Goal: Information Seeking & Learning: Learn about a topic

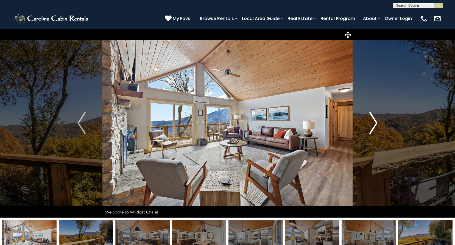
click at [374, 124] on img "Next" at bounding box center [373, 123] width 8 height 22
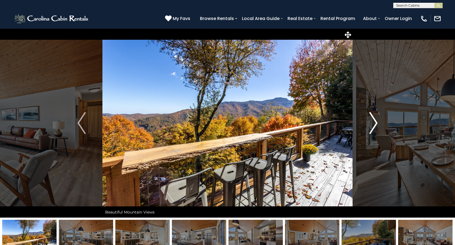
click at [374, 124] on img "Next" at bounding box center [373, 123] width 8 height 22
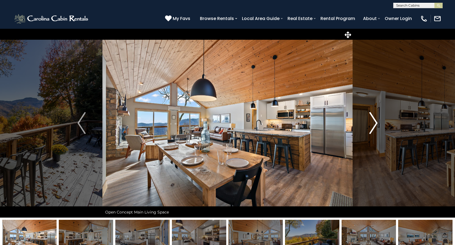
click at [374, 124] on img "Next" at bounding box center [373, 123] width 8 height 22
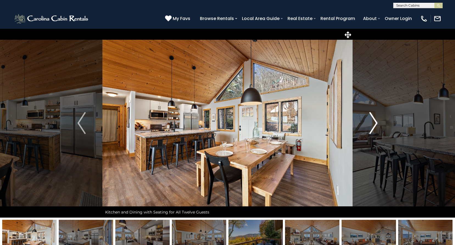
click at [374, 124] on img "Next" at bounding box center [373, 123] width 8 height 22
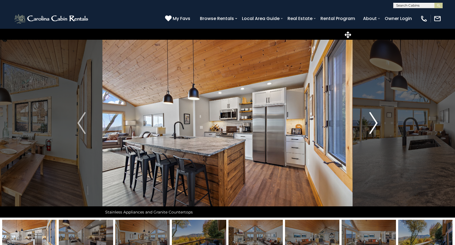
click at [374, 124] on img "Next" at bounding box center [373, 123] width 8 height 22
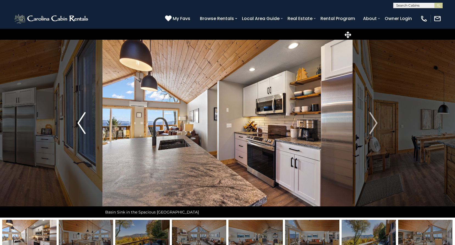
click at [80, 124] on img "Previous" at bounding box center [81, 123] width 8 height 22
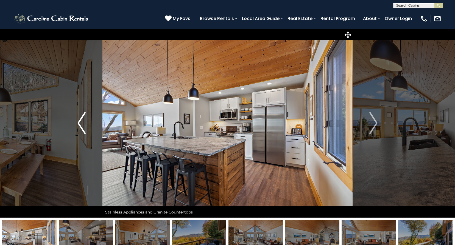
click at [80, 124] on img "Previous" at bounding box center [81, 123] width 8 height 22
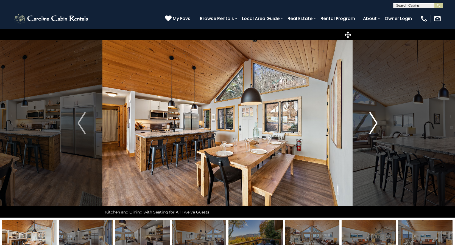
click at [369, 124] on img "Next" at bounding box center [373, 123] width 8 height 22
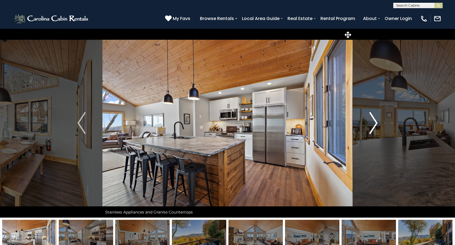
click at [369, 124] on img "Next" at bounding box center [373, 123] width 8 height 22
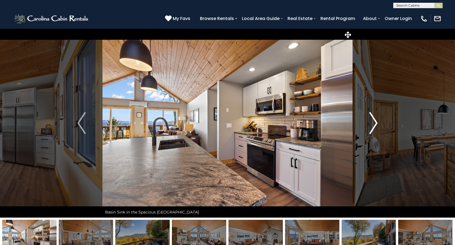
click at [369, 124] on img "Next" at bounding box center [373, 123] width 8 height 22
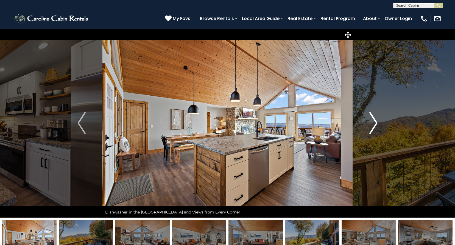
click at [369, 124] on img "Next" at bounding box center [373, 123] width 8 height 22
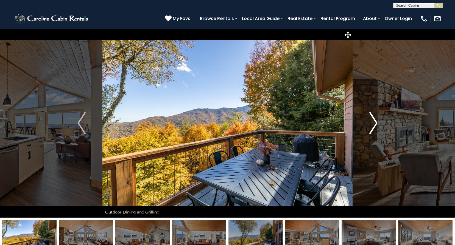
click at [369, 124] on img "Next" at bounding box center [373, 123] width 8 height 22
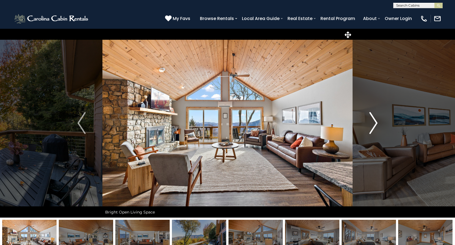
click at [369, 124] on img "Next" at bounding box center [373, 123] width 8 height 22
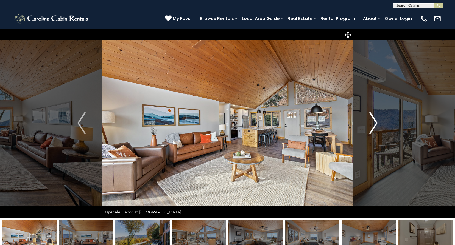
click at [369, 124] on img "Next" at bounding box center [373, 123] width 8 height 22
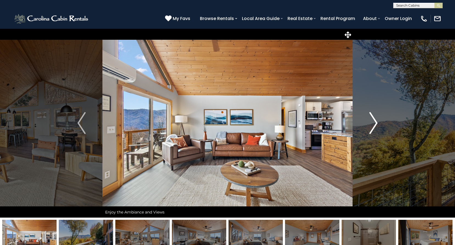
click at [369, 124] on img "Next" at bounding box center [373, 123] width 8 height 22
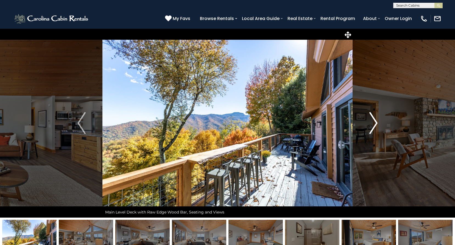
click at [369, 124] on img "Next" at bounding box center [373, 123] width 8 height 22
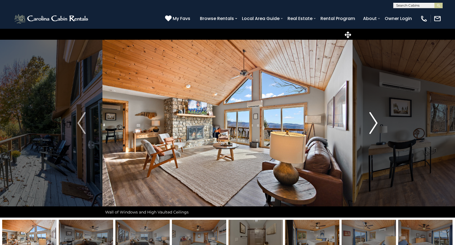
click at [369, 124] on img "Next" at bounding box center [373, 123] width 8 height 22
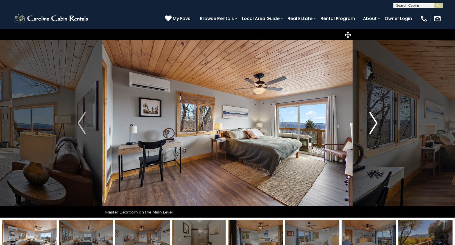
click at [369, 124] on img "Next" at bounding box center [373, 123] width 8 height 22
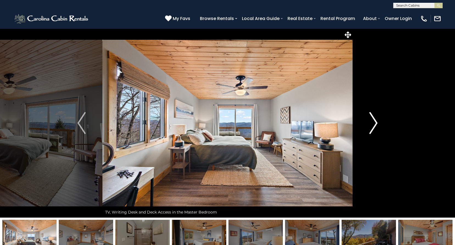
click at [369, 124] on img "Next" at bounding box center [373, 123] width 8 height 22
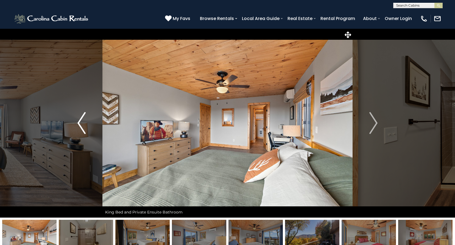
click at [84, 122] on img "Previous" at bounding box center [81, 123] width 8 height 22
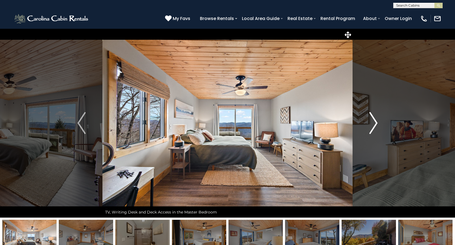
click at [372, 128] on img "Next" at bounding box center [373, 123] width 8 height 22
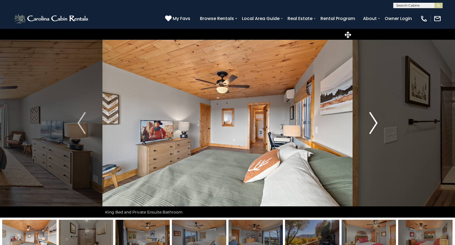
click at [372, 128] on img "Next" at bounding box center [373, 123] width 8 height 22
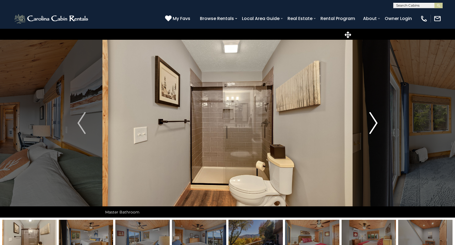
click at [372, 128] on img "Next" at bounding box center [373, 123] width 8 height 22
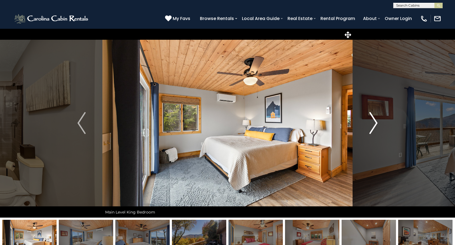
click at [372, 128] on img "Next" at bounding box center [373, 123] width 8 height 22
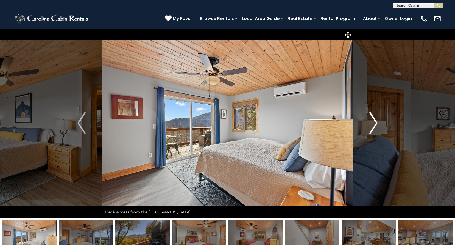
click at [372, 128] on img "Next" at bounding box center [373, 123] width 8 height 22
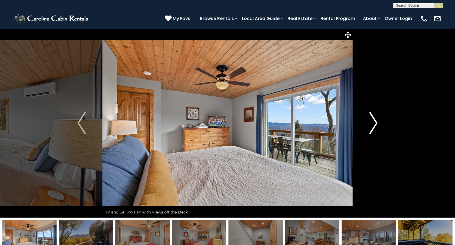
click at [372, 128] on img "Next" at bounding box center [373, 123] width 8 height 22
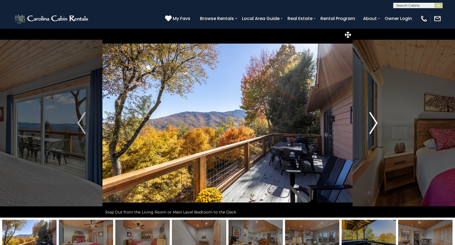
click at [372, 128] on img "Next" at bounding box center [373, 123] width 8 height 22
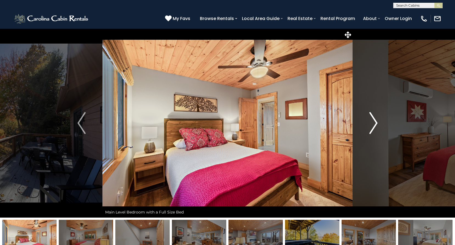
click at [372, 128] on img "Next" at bounding box center [373, 123] width 8 height 22
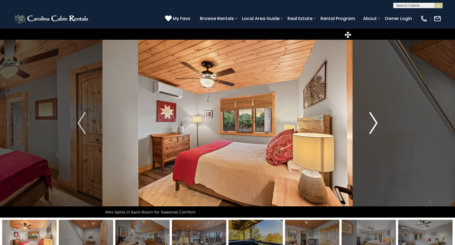
click at [372, 128] on img "Next" at bounding box center [373, 123] width 8 height 22
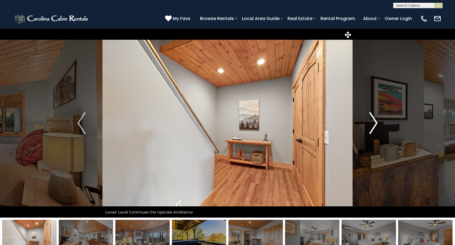
click at [372, 128] on img "Next" at bounding box center [373, 123] width 8 height 22
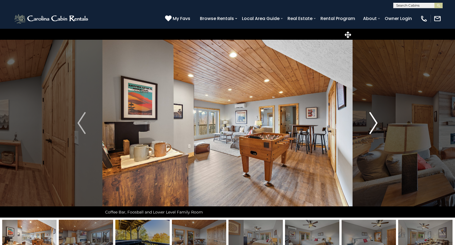
click at [372, 128] on img "Next" at bounding box center [373, 123] width 8 height 22
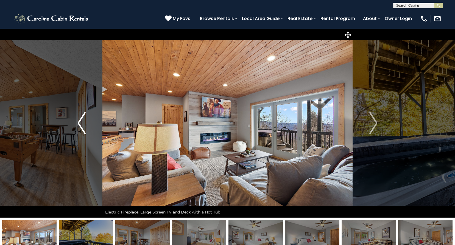
click at [81, 120] on img "Previous" at bounding box center [81, 123] width 8 height 22
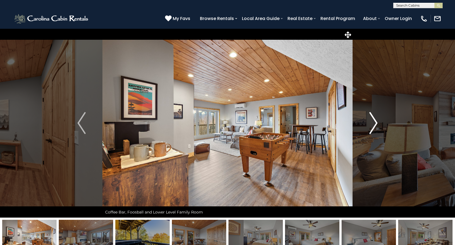
click at [375, 124] on img "Next" at bounding box center [373, 123] width 8 height 22
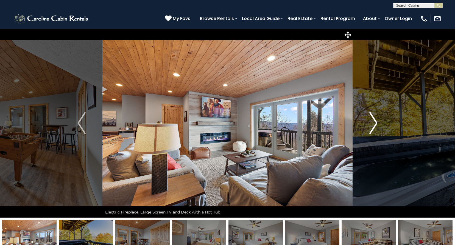
click at [375, 124] on img "Next" at bounding box center [373, 123] width 8 height 22
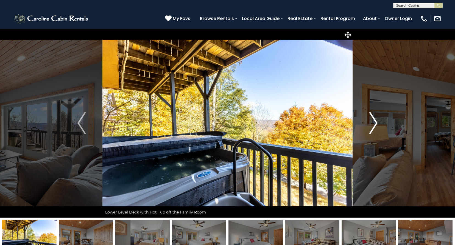
click at [375, 124] on img "Next" at bounding box center [373, 123] width 8 height 22
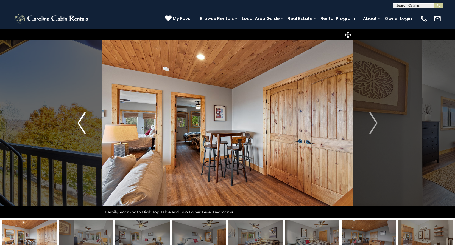
click at [79, 126] on img "Previous" at bounding box center [81, 123] width 8 height 22
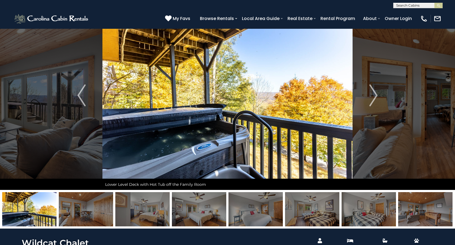
scroll to position [27, 0]
click at [373, 94] on img "Next" at bounding box center [373, 96] width 8 height 22
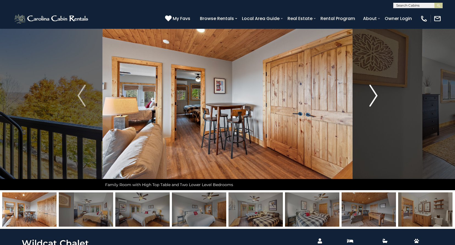
click at [373, 95] on img "Next" at bounding box center [373, 96] width 8 height 22
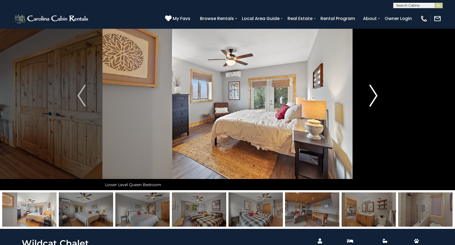
click at [373, 95] on img "Next" at bounding box center [373, 96] width 8 height 22
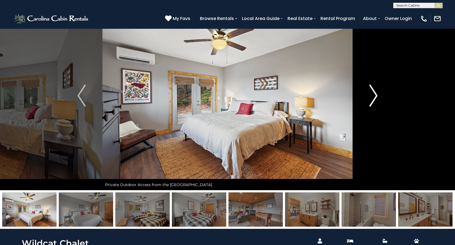
click at [373, 95] on img "Next" at bounding box center [373, 96] width 8 height 22
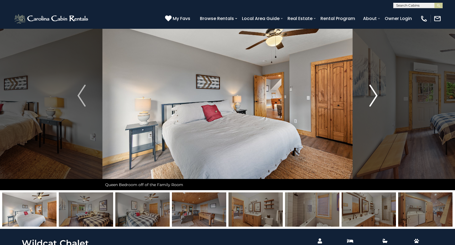
click at [373, 95] on img "Next" at bounding box center [373, 96] width 8 height 22
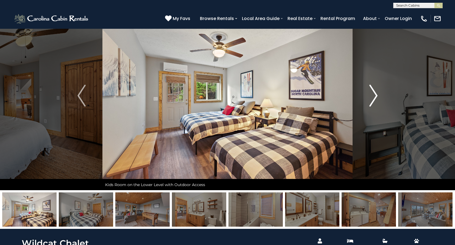
click at [373, 95] on img "Next" at bounding box center [373, 96] width 8 height 22
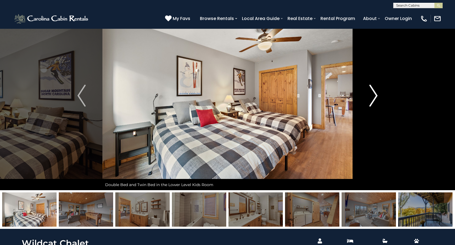
click at [373, 95] on img "Next" at bounding box center [373, 96] width 8 height 22
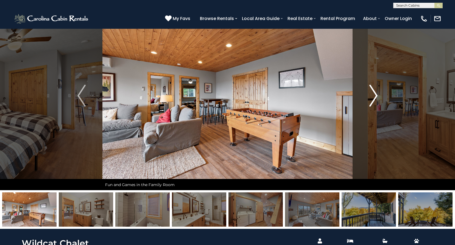
click at [373, 95] on img "Next" at bounding box center [373, 96] width 8 height 22
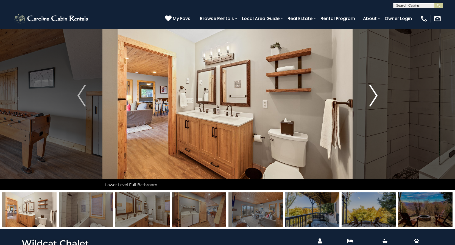
click at [373, 95] on img "Next" at bounding box center [373, 96] width 8 height 22
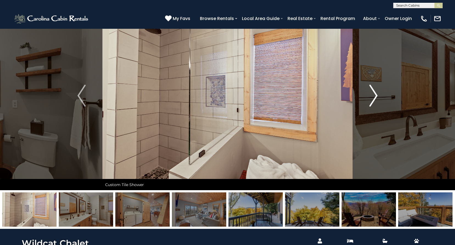
click at [373, 95] on img "Next" at bounding box center [373, 96] width 8 height 22
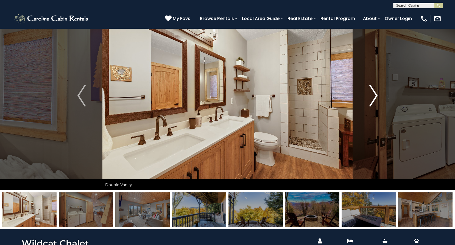
click at [373, 95] on img "Next" at bounding box center [373, 96] width 8 height 22
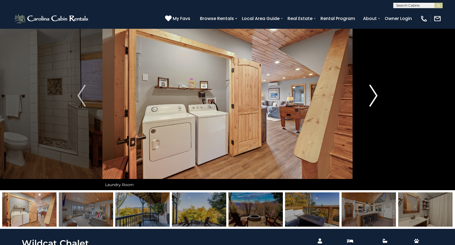
click at [373, 95] on img "Next" at bounding box center [373, 96] width 8 height 22
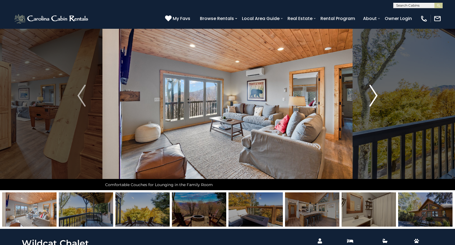
click at [373, 95] on img "Next" at bounding box center [373, 96] width 8 height 22
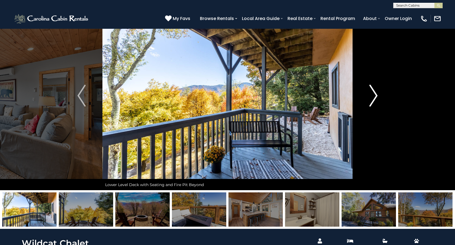
click at [373, 95] on img "Next" at bounding box center [373, 96] width 8 height 22
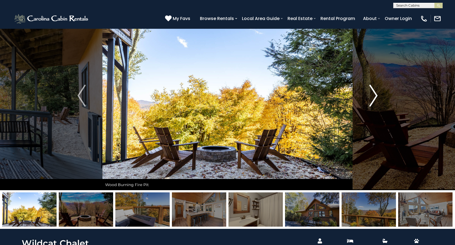
click at [373, 95] on img "Next" at bounding box center [373, 96] width 8 height 22
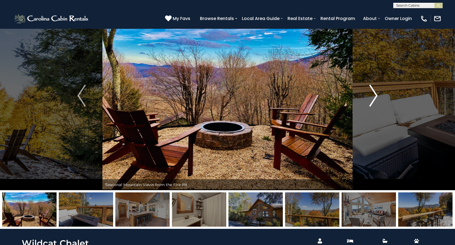
click at [373, 95] on img "Next" at bounding box center [373, 96] width 8 height 22
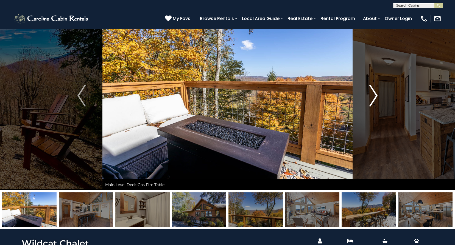
click at [373, 95] on img "Next" at bounding box center [373, 96] width 8 height 22
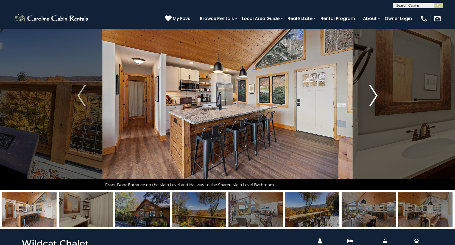
click at [373, 95] on img "Next" at bounding box center [373, 96] width 8 height 22
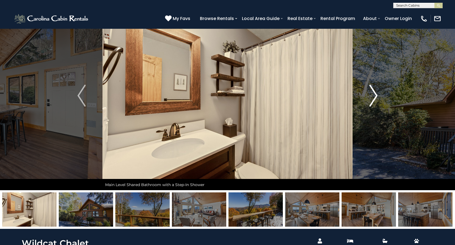
click at [373, 95] on img "Next" at bounding box center [373, 96] width 8 height 22
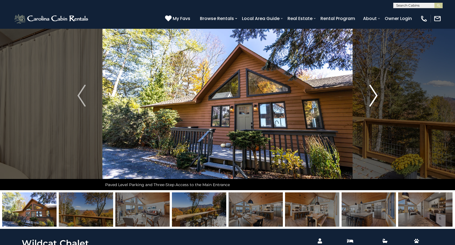
click at [373, 95] on img "Next" at bounding box center [373, 96] width 8 height 22
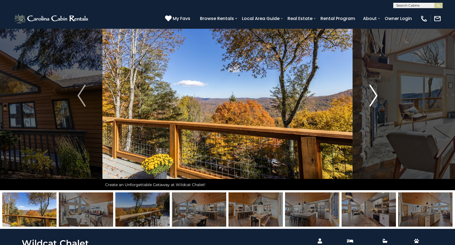
click at [373, 95] on img "Next" at bounding box center [373, 96] width 8 height 22
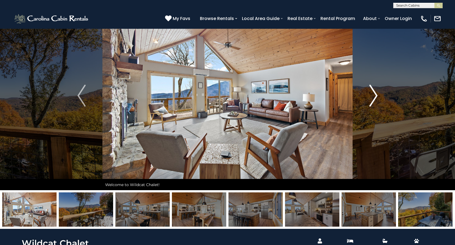
click at [373, 95] on img "Next" at bounding box center [373, 96] width 8 height 22
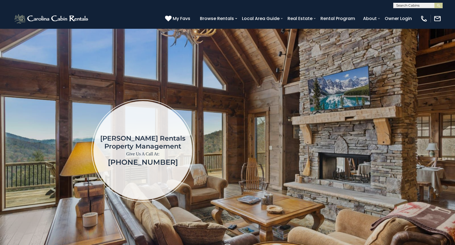
click at [244, 75] on div "Carolina Cabin Rentals Property Management Give Us A Call At: (828) 707-9908 .a…" at bounding box center [227, 150] width 438 height 211
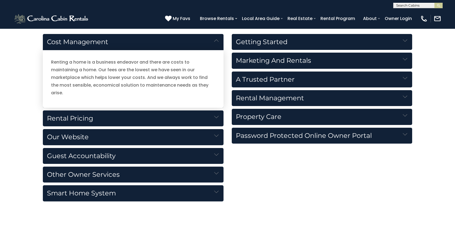
scroll to position [604, 0]
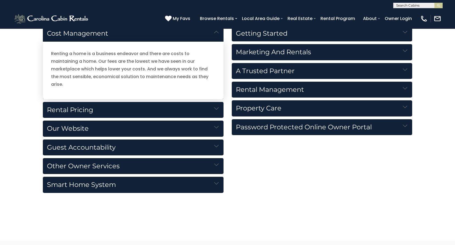
click at [132, 102] on h5 "Rental Pricing" at bounding box center [133, 110] width 181 height 16
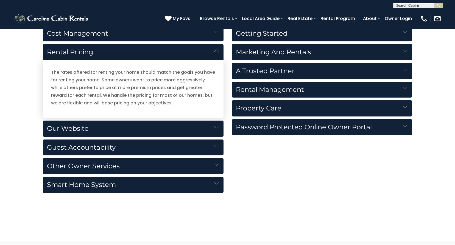
click at [131, 124] on h5 "Our Website" at bounding box center [133, 129] width 181 height 16
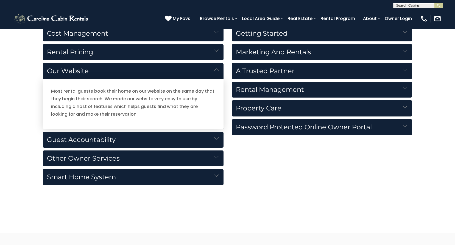
click at [132, 140] on h5 "Guest Accountability" at bounding box center [133, 140] width 181 height 16
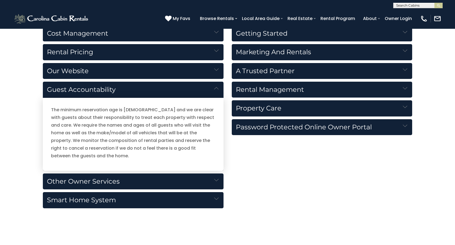
scroll to position [631, 0]
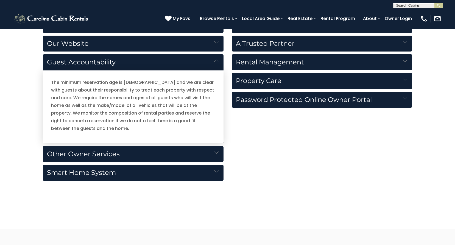
click at [73, 152] on h5 "Other Owner Services" at bounding box center [133, 154] width 181 height 16
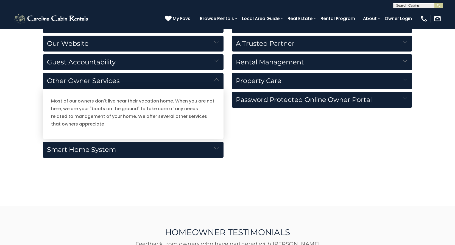
click at [158, 148] on h5 "Smart Home System" at bounding box center [133, 150] width 181 height 16
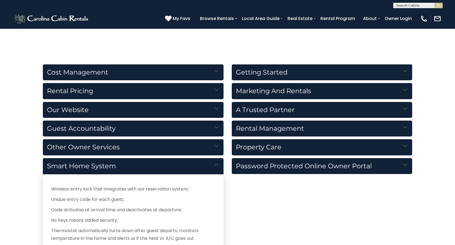
scroll to position [549, 0]
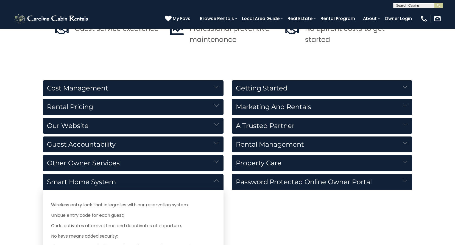
click at [251, 83] on h5 "Getting Started" at bounding box center [322, 88] width 181 height 16
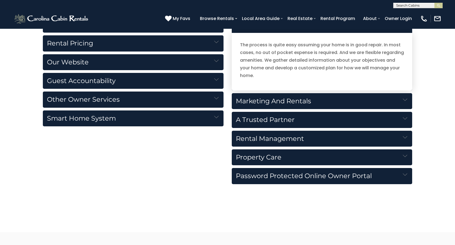
scroll to position [631, 0]
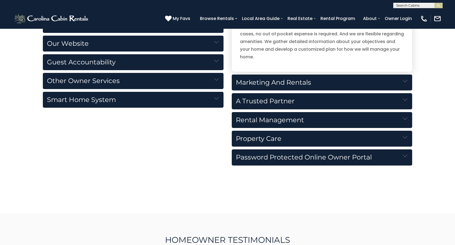
click at [268, 84] on h5 "Marketing and Rentals" at bounding box center [322, 83] width 181 height 16
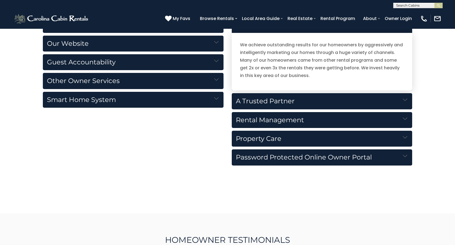
click at [270, 99] on h5 "A Trusted Partner" at bounding box center [322, 101] width 181 height 16
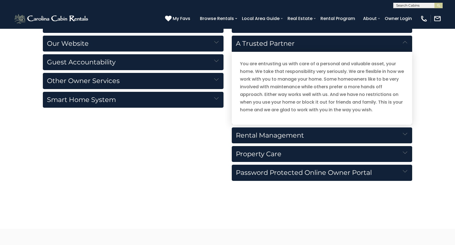
click at [293, 133] on h5 "Rental Management" at bounding box center [322, 136] width 181 height 16
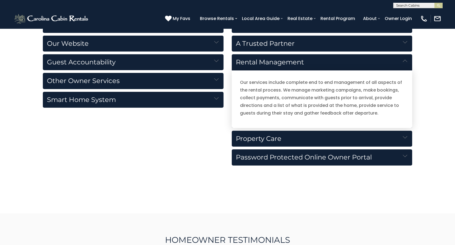
click at [259, 139] on h5 "Property Care" at bounding box center [322, 139] width 181 height 16
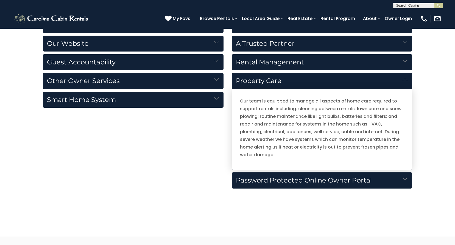
click at [276, 182] on h5 "Password Protected Online Owner Portal" at bounding box center [322, 181] width 181 height 16
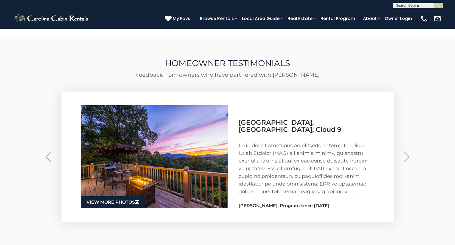
scroll to position [824, 0]
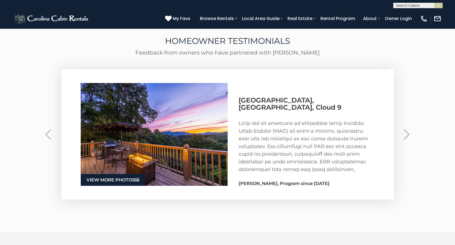
click at [409, 136] on img "Next" at bounding box center [406, 135] width 5 height 10
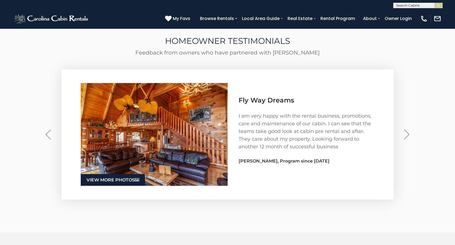
click at [409, 136] on img "Next" at bounding box center [406, 135] width 5 height 10
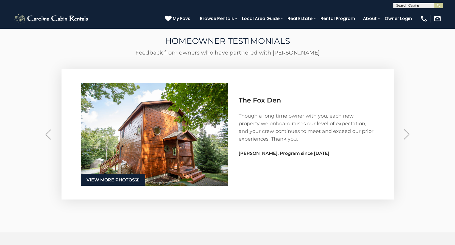
click at [409, 136] on img "Next" at bounding box center [406, 135] width 5 height 10
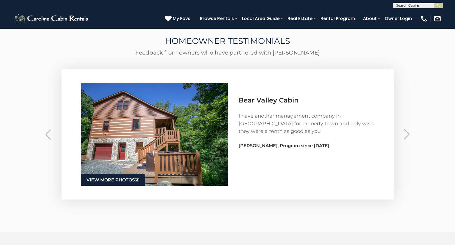
click at [409, 136] on img "Next" at bounding box center [406, 135] width 5 height 10
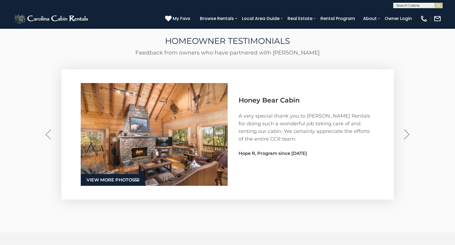
click at [409, 136] on img "Next" at bounding box center [406, 135] width 5 height 10
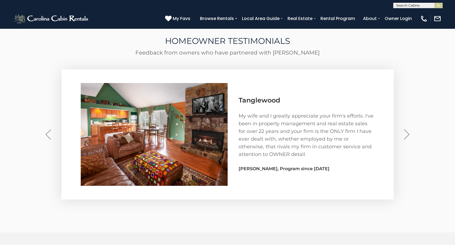
click at [409, 136] on img "Next" at bounding box center [406, 135] width 5 height 10
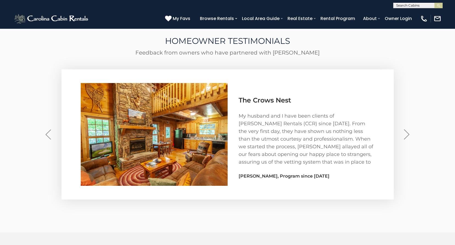
click at [409, 136] on img "Next" at bounding box center [406, 135] width 5 height 10
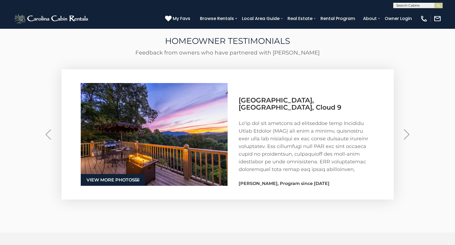
click at [409, 136] on img "Next" at bounding box center [406, 135] width 5 height 10
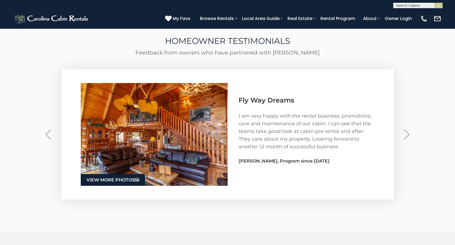
click at [409, 136] on img "Next" at bounding box center [406, 135] width 5 height 10
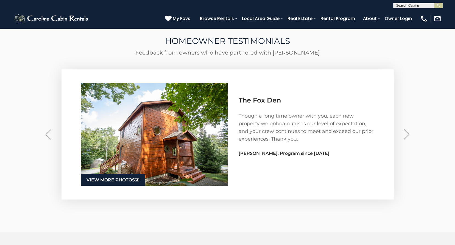
click at [409, 136] on img "Next" at bounding box center [406, 135] width 5 height 10
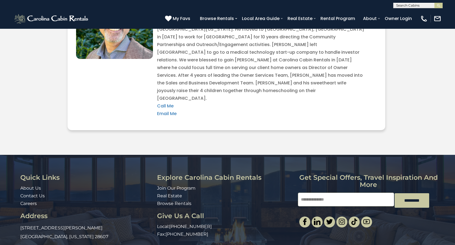
scroll to position [1135, 0]
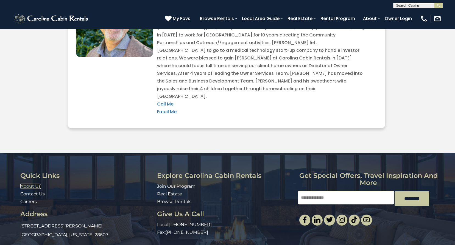
click at [37, 184] on link "About Us" at bounding box center [30, 186] width 21 height 5
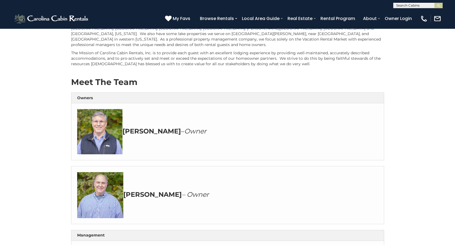
scroll to position [137, 0]
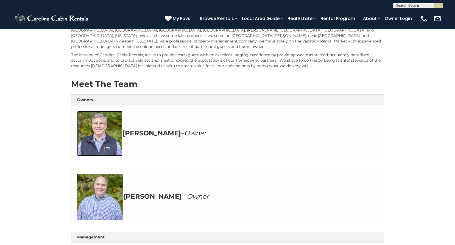
click at [107, 129] on img at bounding box center [99, 133] width 45 height 45
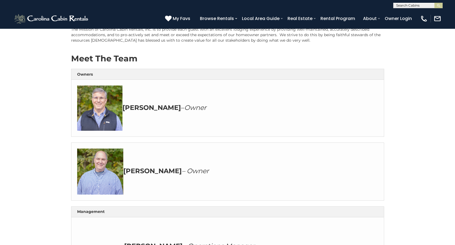
scroll to position [165, 0]
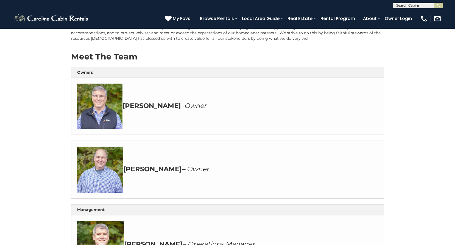
click at [126, 102] on strong "John" at bounding box center [151, 106] width 58 height 8
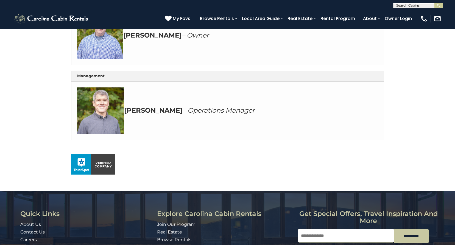
scroll to position [354, 0]
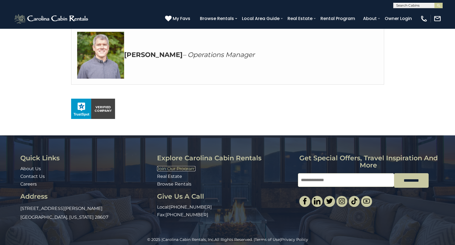
click at [163, 166] on link "Join Our Program" at bounding box center [176, 168] width 38 height 5
